Goal: Information Seeking & Learning: Learn about a topic

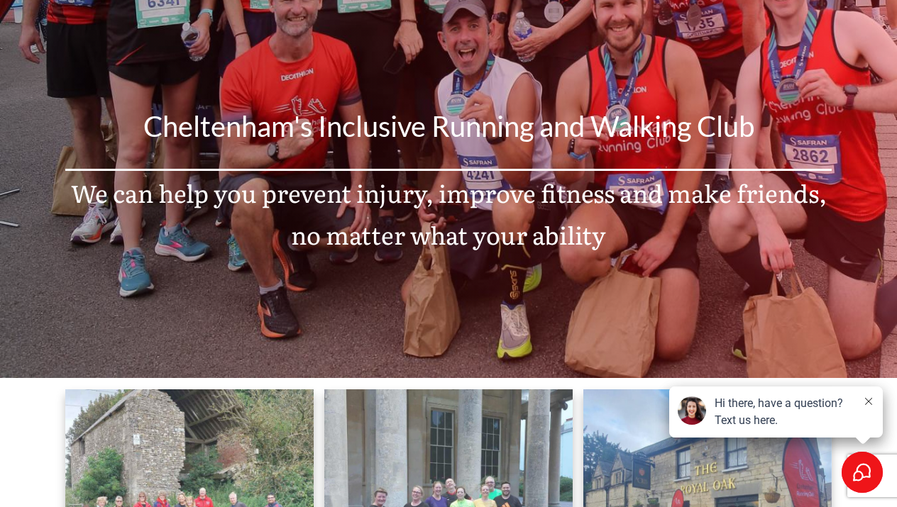
scroll to position [111, 0]
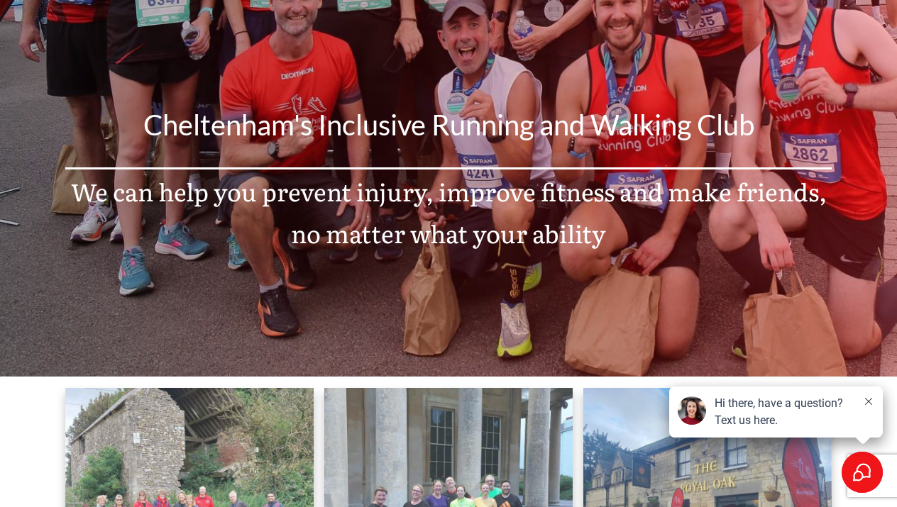
click at [872, 401] on button at bounding box center [868, 402] width 11 height 14
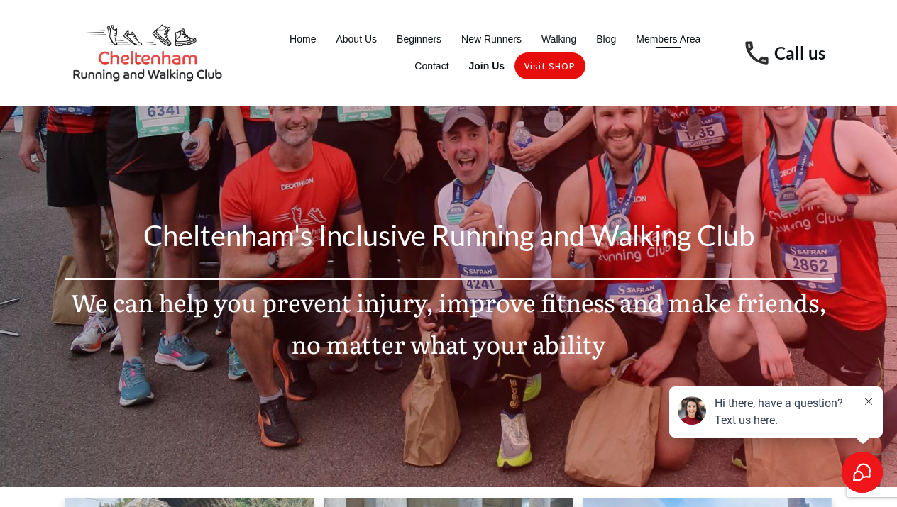
scroll to position [0, 0]
click at [661, 43] on span "Members Area" at bounding box center [668, 39] width 65 height 20
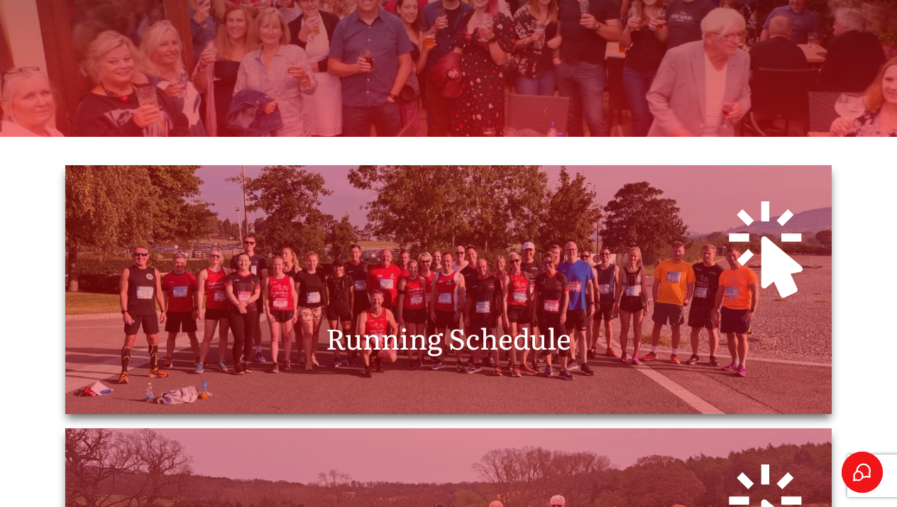
scroll to position [294, 0]
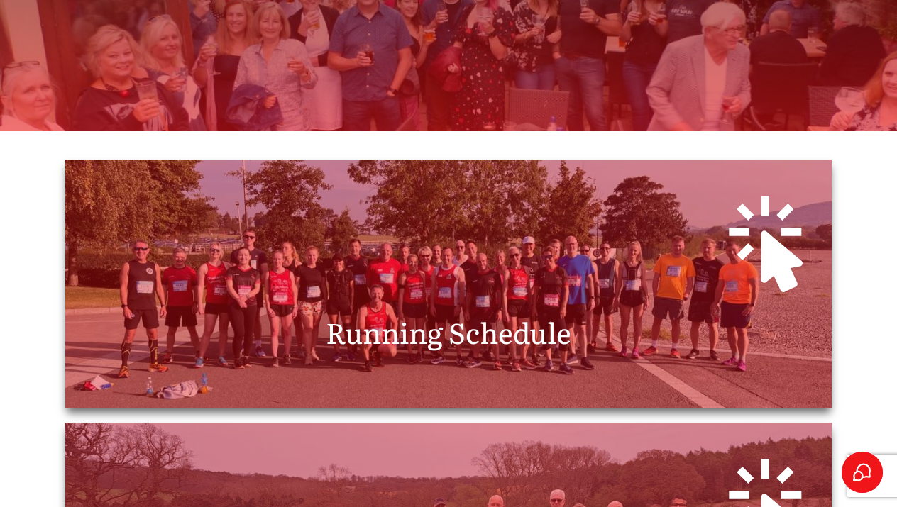
click at [434, 337] on span "Running Schedule" at bounding box center [449, 332] width 246 height 42
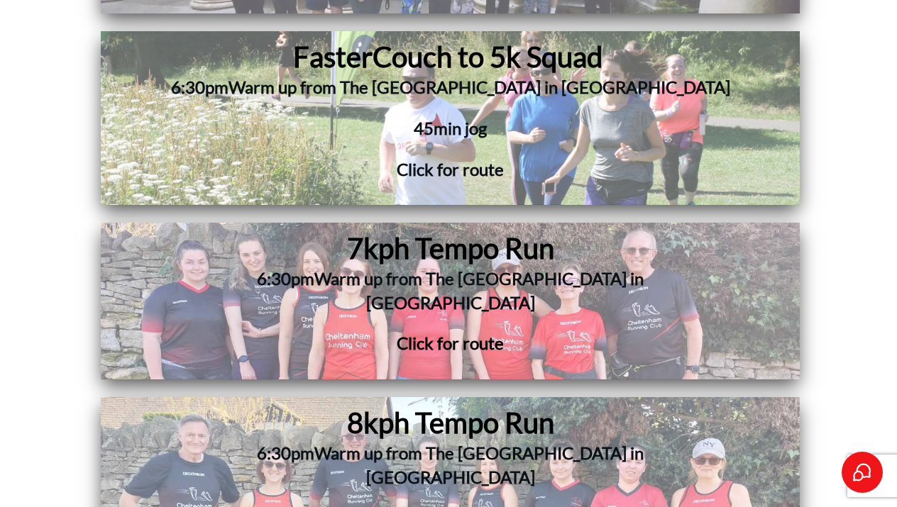
scroll to position [3545, 0]
click at [427, 231] on span "7kph Tempo Run" at bounding box center [450, 248] width 207 height 34
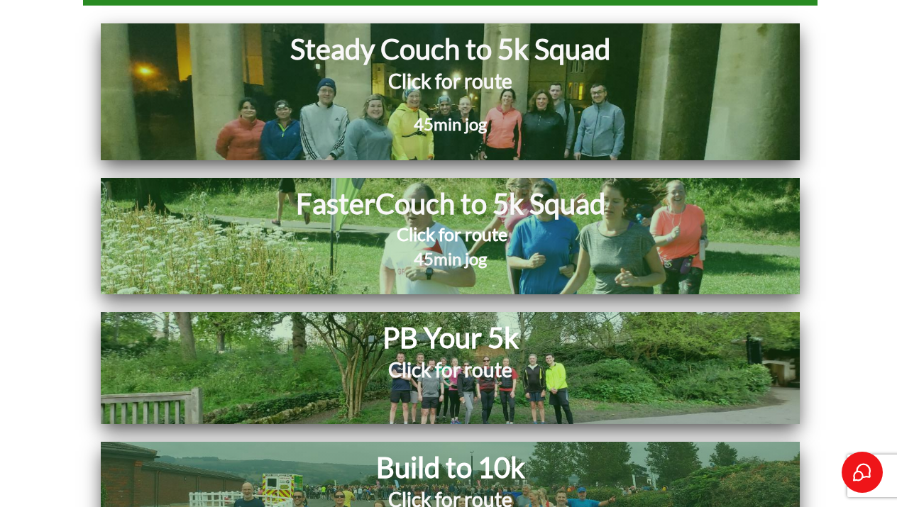
scroll to position [5847, 0]
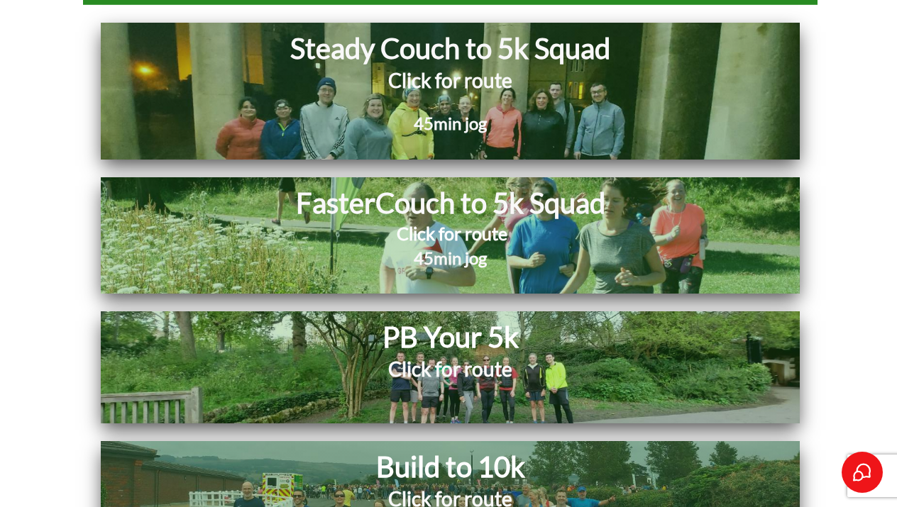
click at [416, 448] on h1 "Build to 10k" at bounding box center [450, 466] width 462 height 37
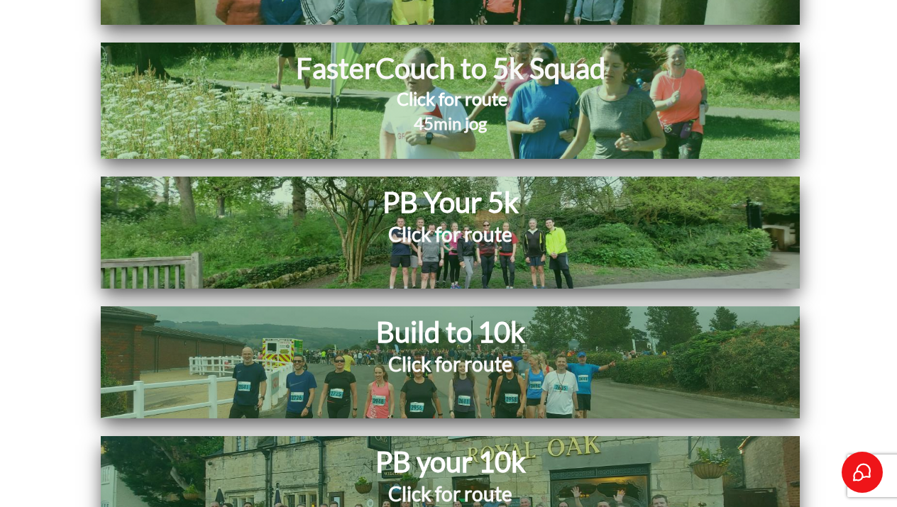
scroll to position [5986, 0]
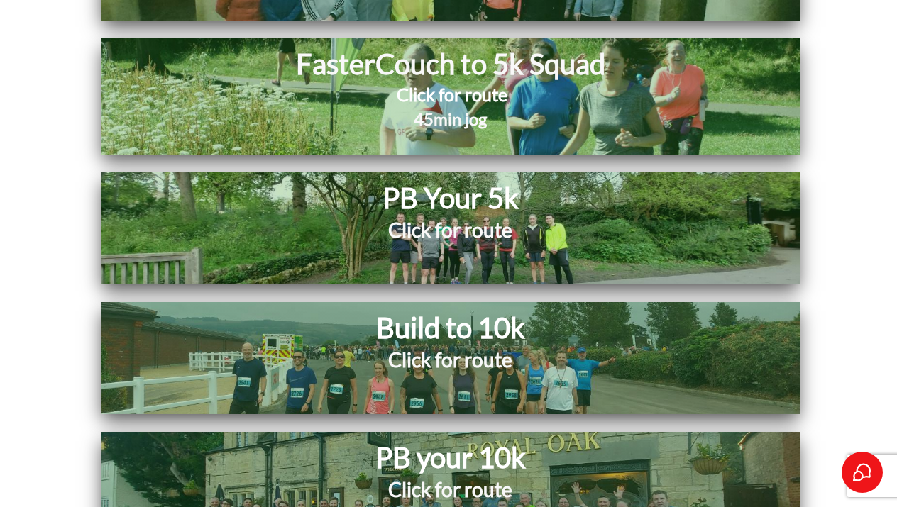
click at [436, 439] on h1 "PB your 10k" at bounding box center [450, 457] width 441 height 37
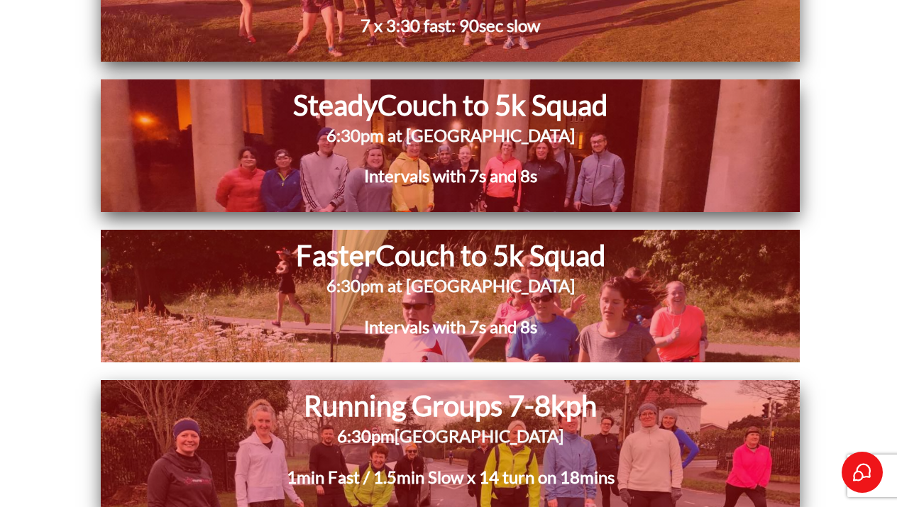
scroll to position [7295, 0]
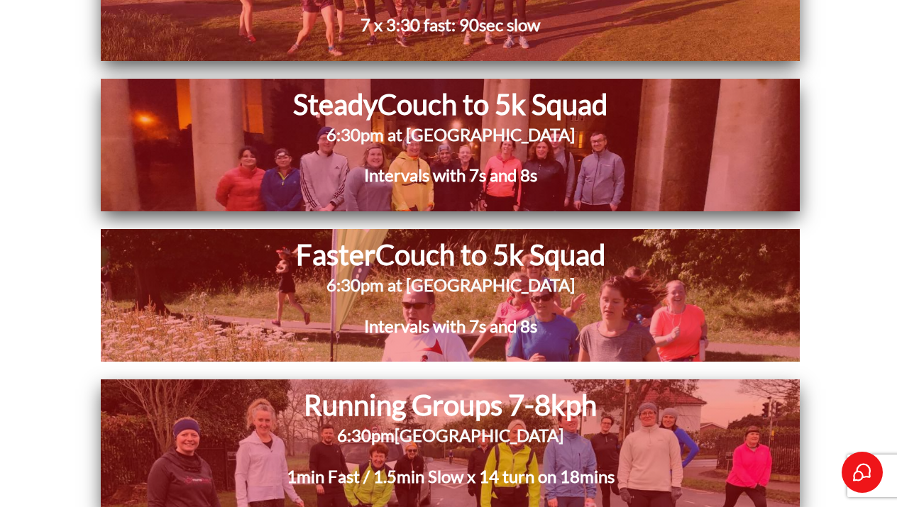
click at [477, 387] on h1 "Running Groups 7-8kph" at bounding box center [450, 405] width 551 height 37
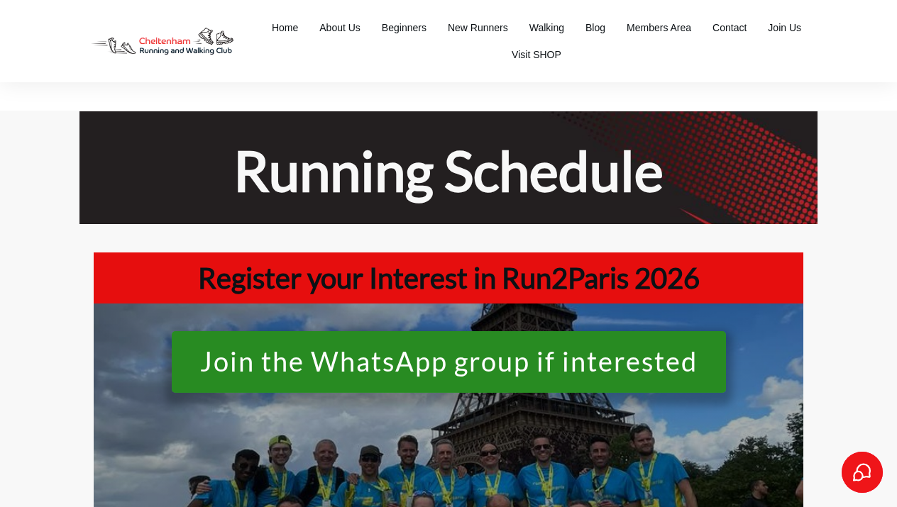
scroll to position [7295, 0]
